Goal: Navigation & Orientation: Find specific page/section

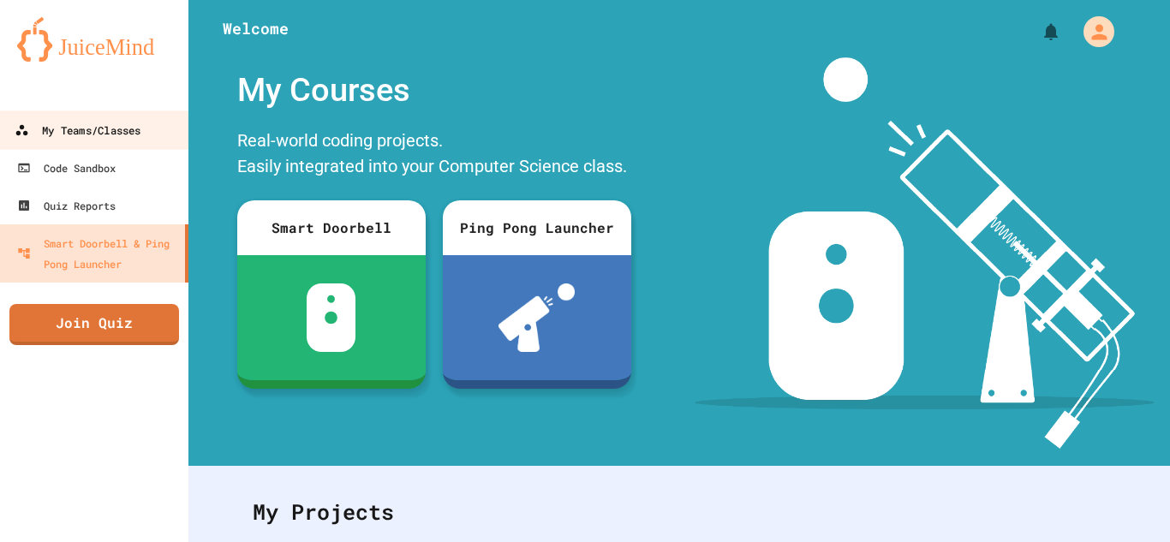
click at [145, 142] on link "My Teams/Classes" at bounding box center [94, 130] width 194 height 39
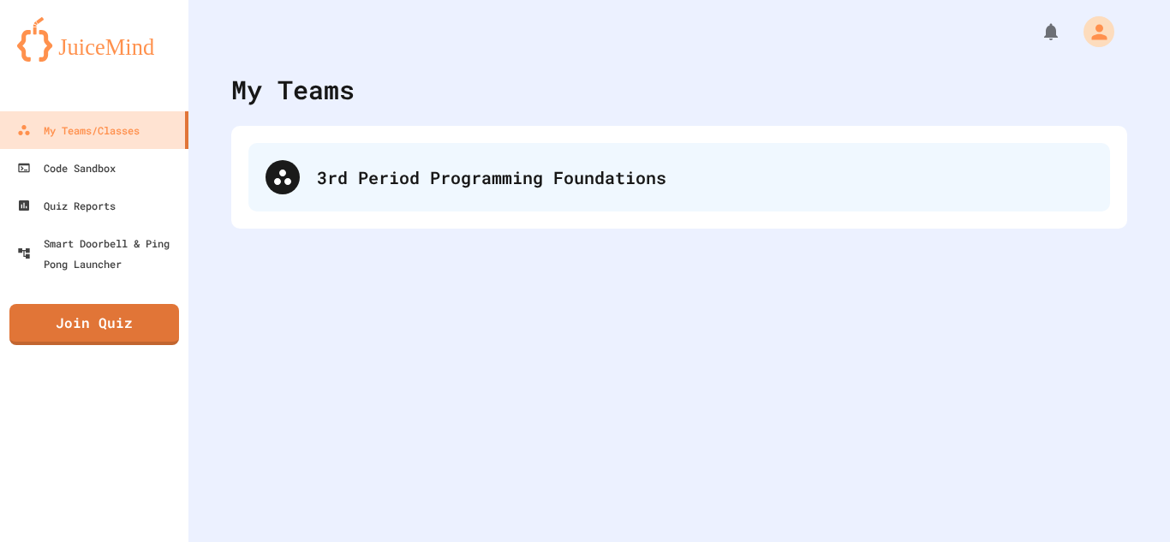
click at [412, 208] on div "3rd Period Programming Foundations" at bounding box center [679, 177] width 862 height 69
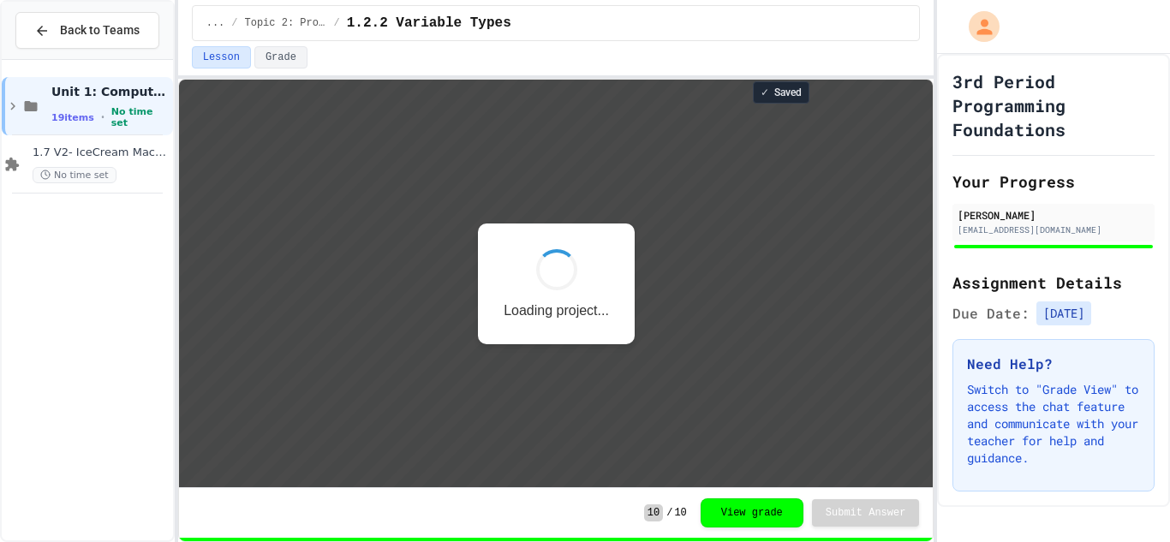
scroll to position [2, 0]
